Goal: Information Seeking & Learning: Learn about a topic

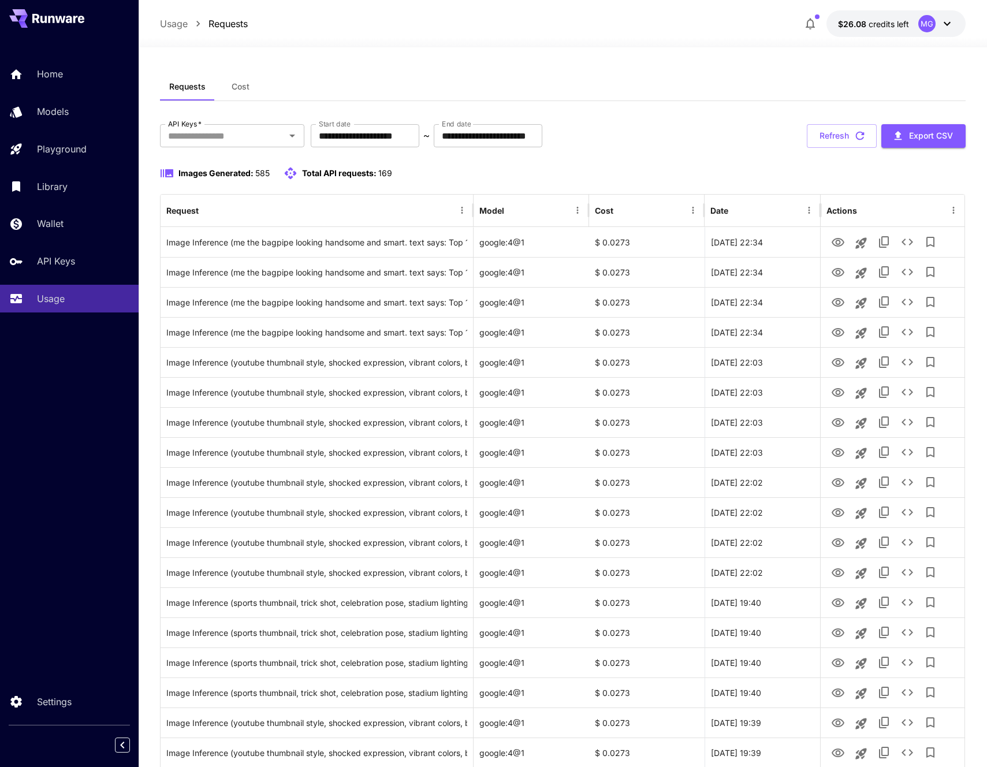
click at [744, 73] on div "Requests Cost" at bounding box center [563, 87] width 806 height 28
click at [833, 244] on icon "View Image" at bounding box center [838, 242] width 13 height 9
click at [834, 332] on icon "View Image" at bounding box center [838, 333] width 14 height 14
click at [840, 306] on icon "View Image" at bounding box center [838, 303] width 14 height 14
click at [836, 328] on icon "View Image" at bounding box center [838, 333] width 14 height 14
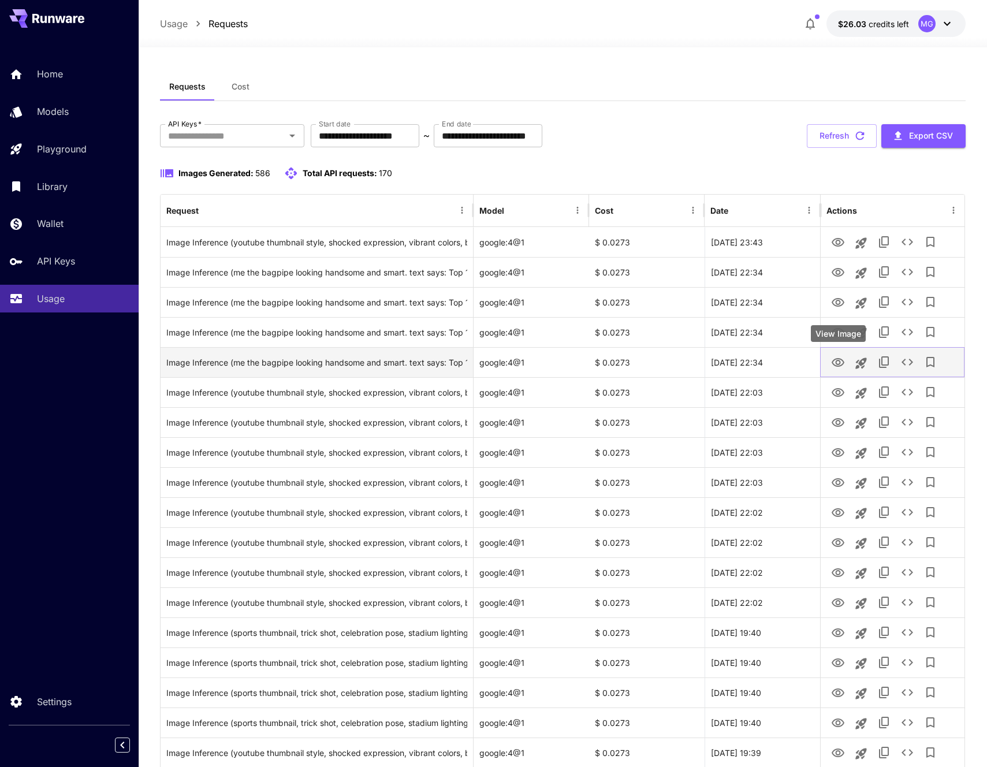
click at [841, 360] on icon "View Image" at bounding box center [838, 362] width 13 height 9
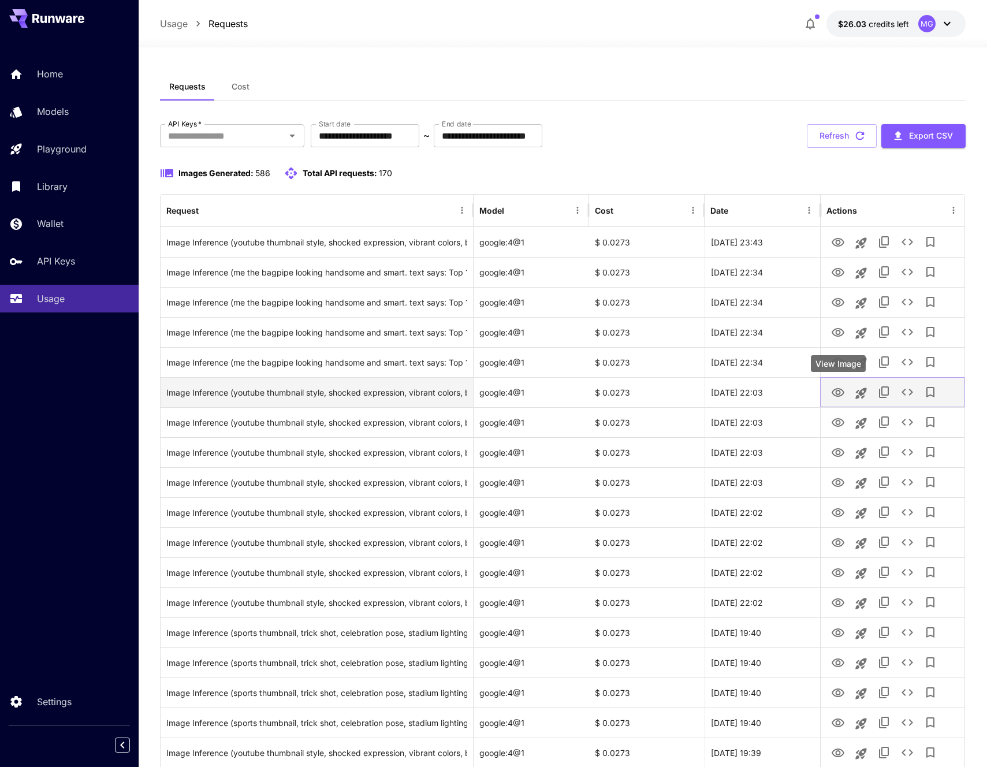
click at [840, 391] on icon "View Image" at bounding box center [838, 393] width 14 height 14
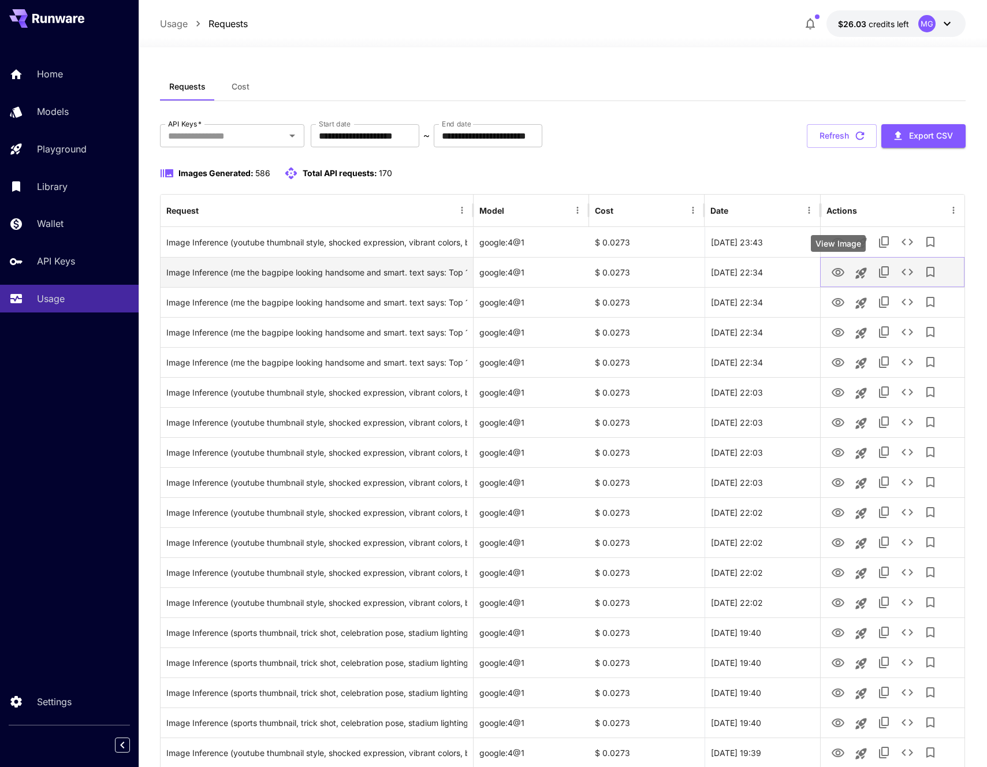
click at [838, 274] on icon "View Image" at bounding box center [838, 272] width 13 height 9
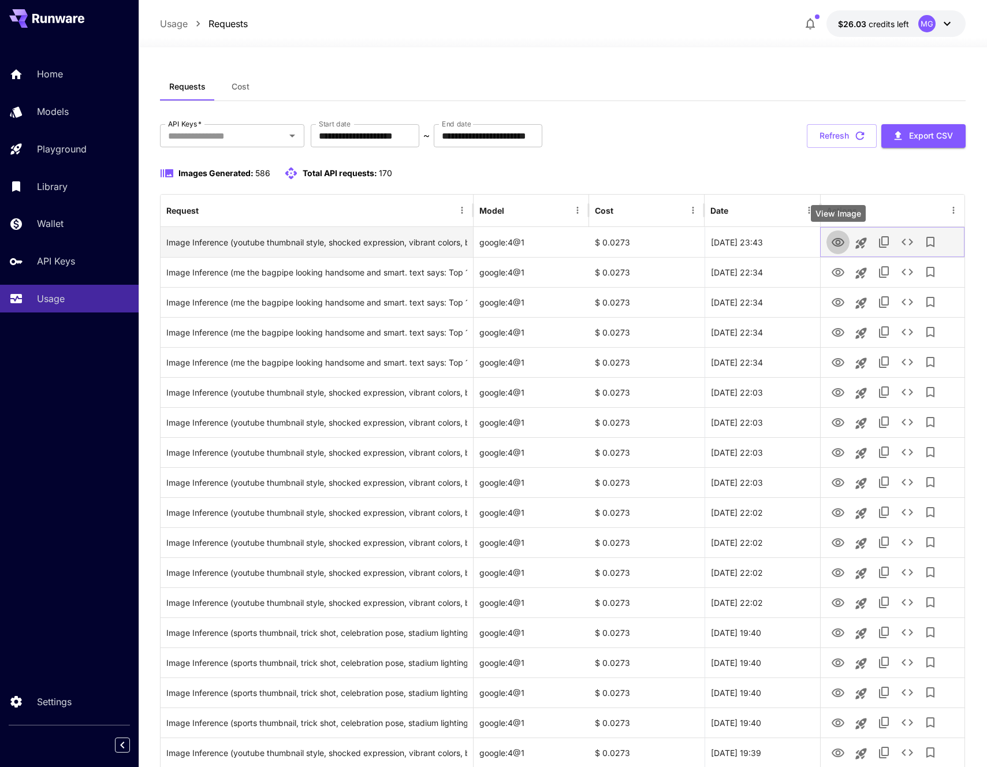
click at [844, 241] on icon "View Image" at bounding box center [838, 243] width 14 height 14
